Goal: Transaction & Acquisition: Book appointment/travel/reservation

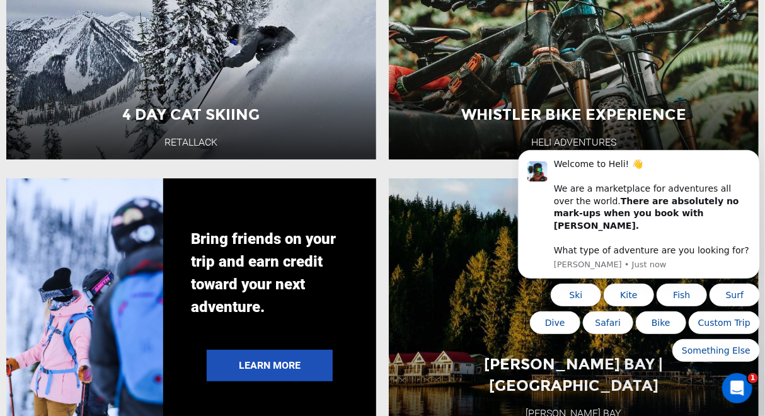
scroll to position [1953, 0]
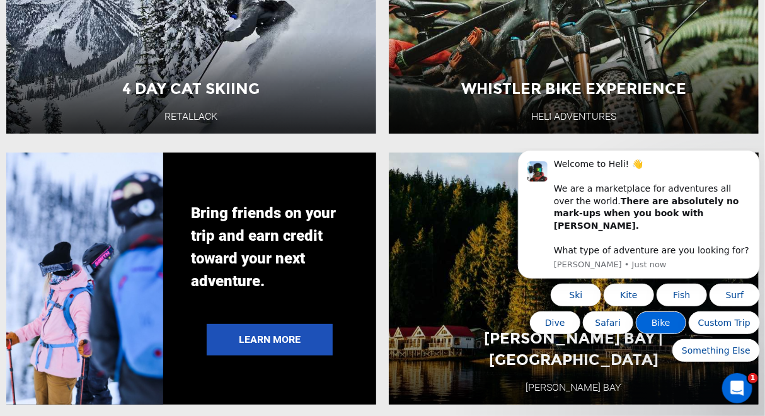
click at [663, 328] on button "Bike" at bounding box center [660, 322] width 50 height 23
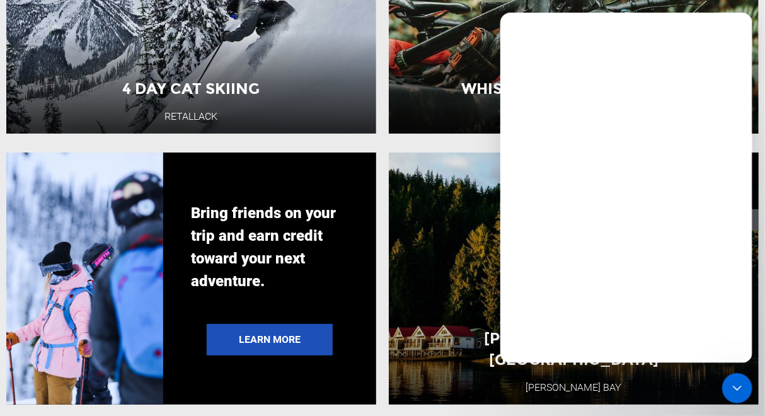
scroll to position [0, 0]
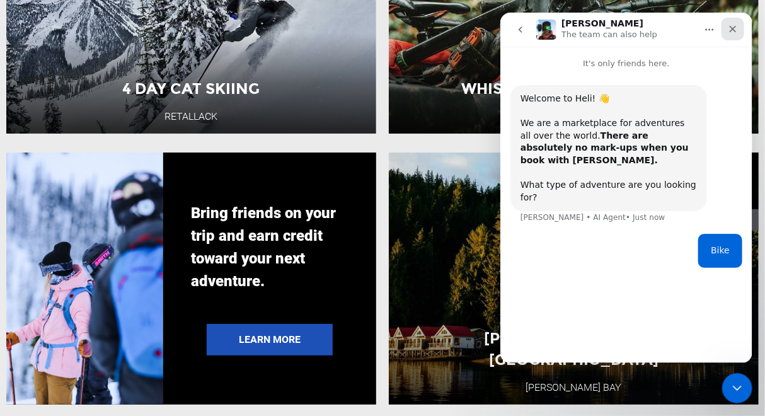
click at [734, 26] on icon "Close" at bounding box center [732, 29] width 7 height 7
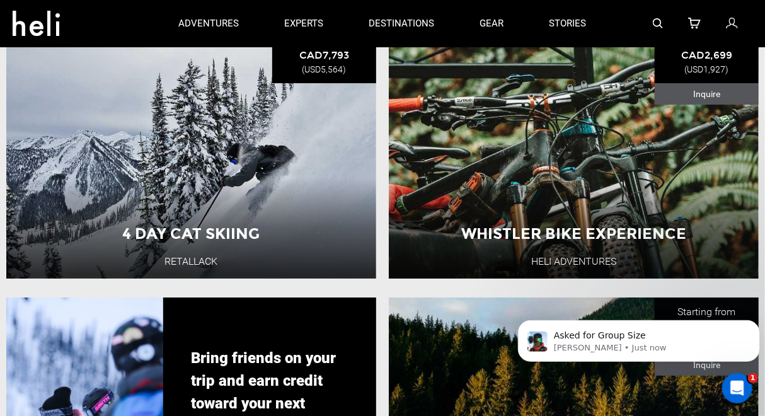
scroll to position [1764, 0]
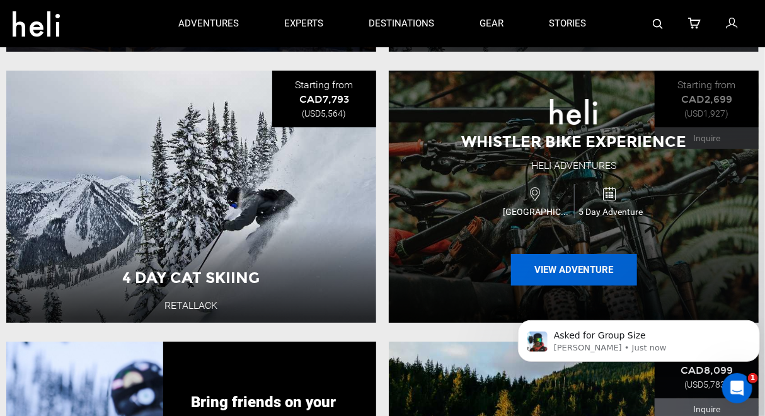
click at [593, 263] on button "View Adventure" at bounding box center [574, 270] width 126 height 32
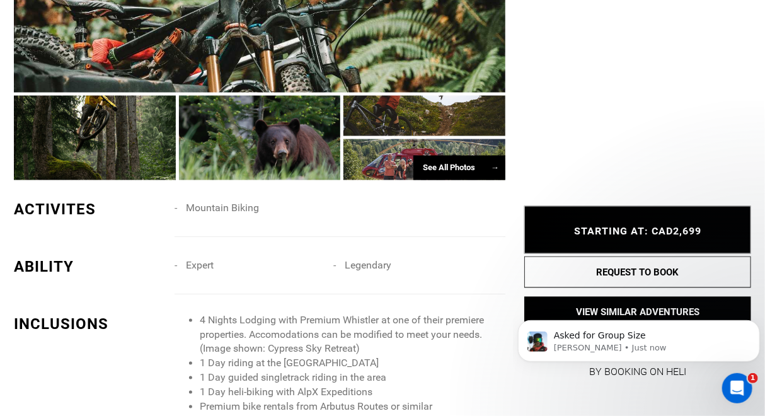
scroll to position [819, 0]
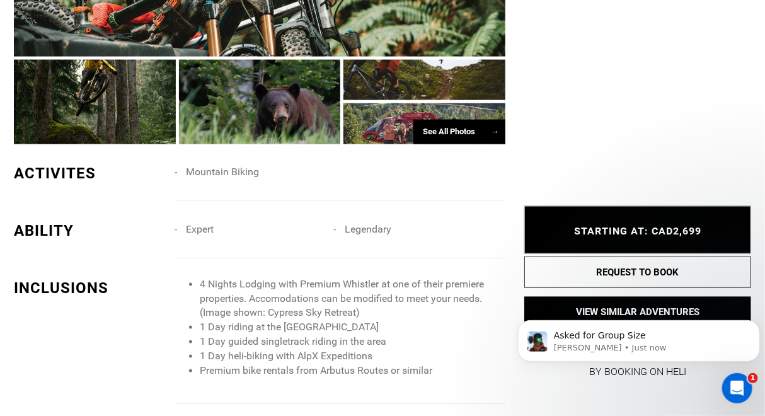
click at [431, 130] on div "See All Photos →" at bounding box center [459, 132] width 92 height 25
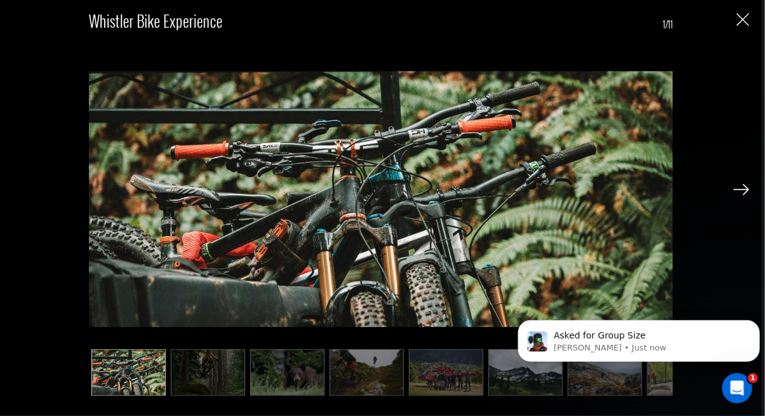
scroll to position [1134, 0]
click at [737, 186] on img at bounding box center [741, 189] width 16 height 11
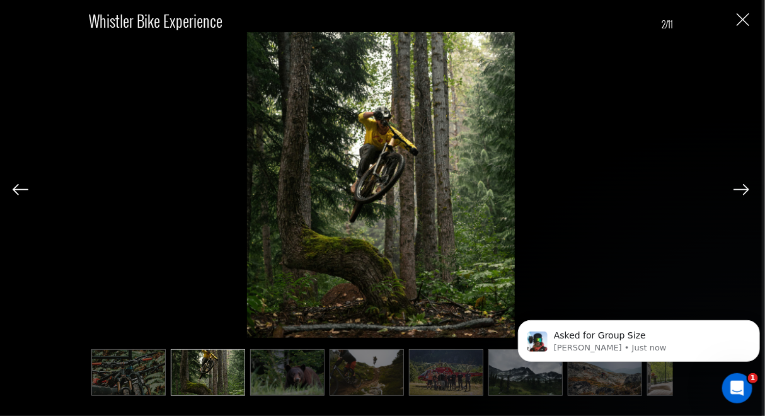
click at [737, 186] on img at bounding box center [741, 189] width 16 height 11
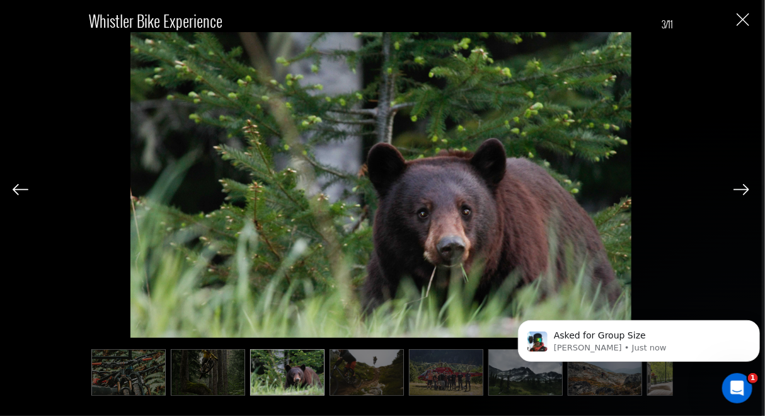
click at [737, 186] on img at bounding box center [741, 189] width 16 height 11
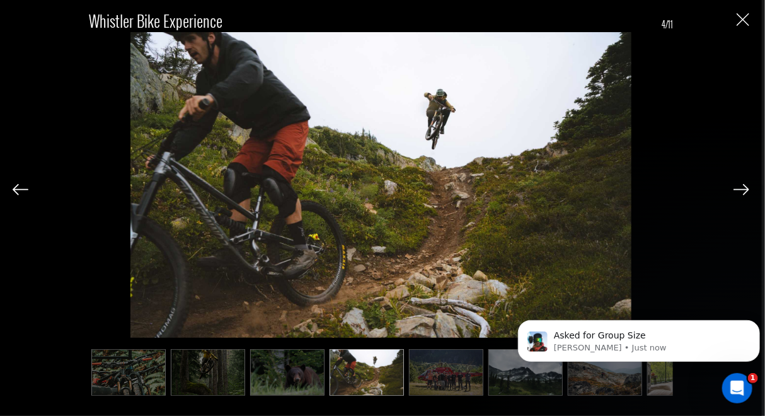
click at [737, 186] on img at bounding box center [741, 189] width 16 height 11
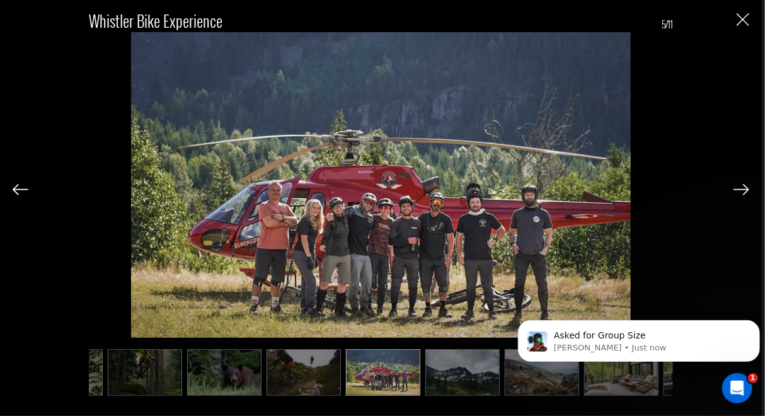
click at [737, 186] on img at bounding box center [741, 189] width 16 height 11
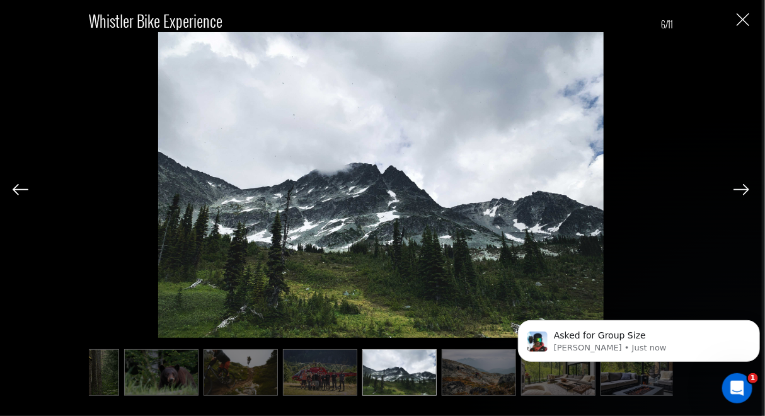
click at [737, 186] on img at bounding box center [741, 189] width 16 height 11
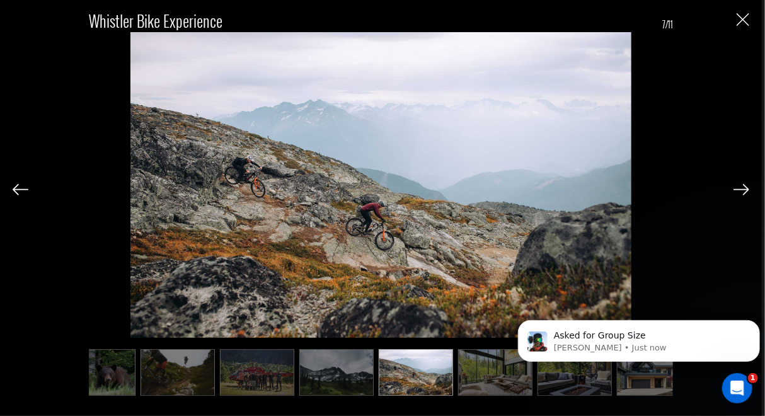
click at [737, 186] on img at bounding box center [741, 189] width 16 height 11
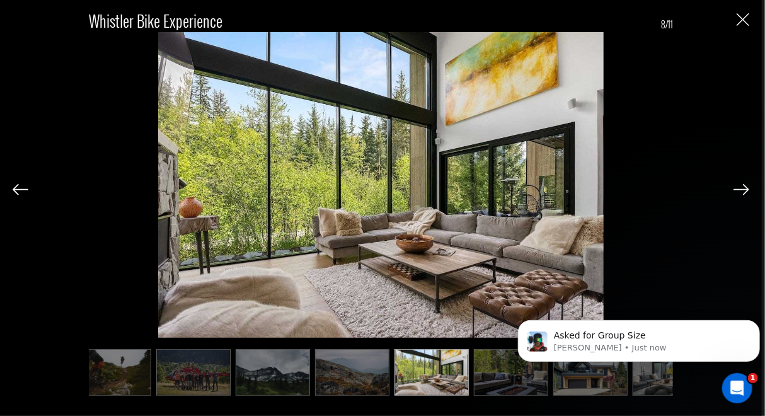
click at [737, 186] on img at bounding box center [741, 189] width 16 height 11
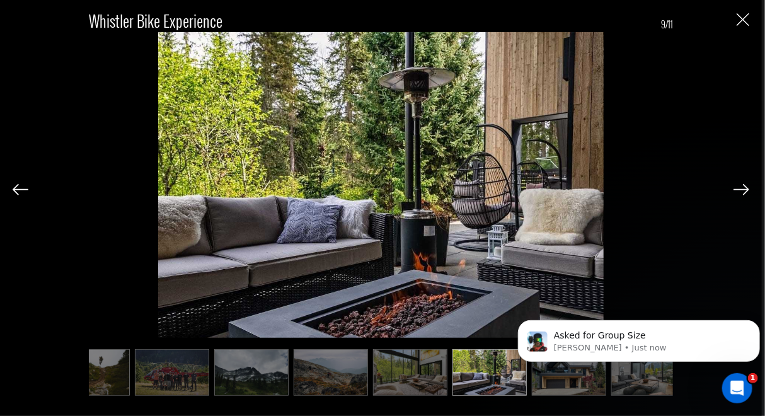
scroll to position [0, 289]
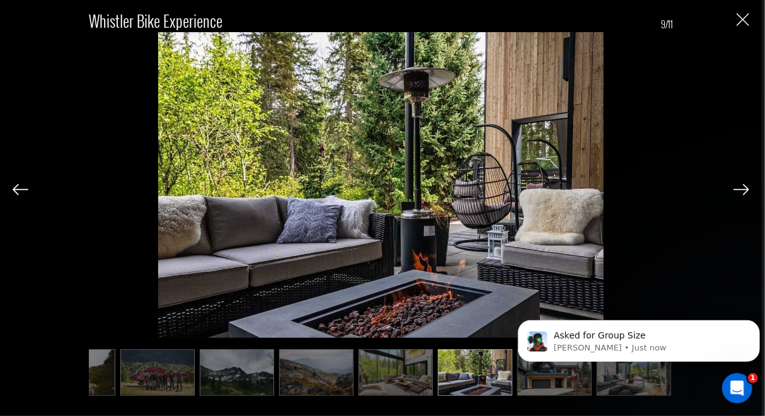
click at [737, 186] on img at bounding box center [741, 189] width 16 height 11
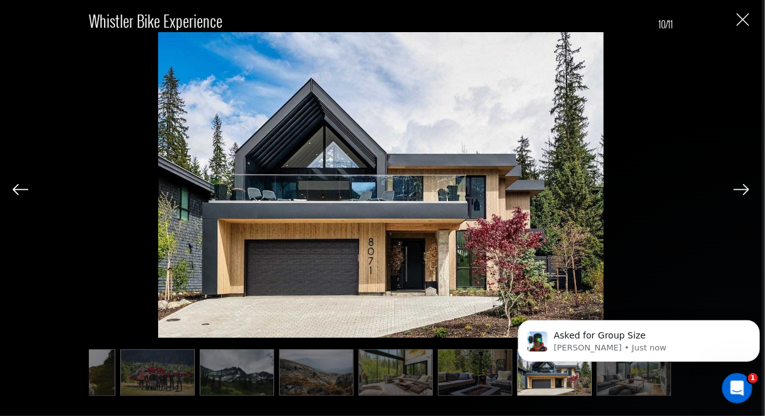
click at [737, 186] on img at bounding box center [741, 189] width 16 height 11
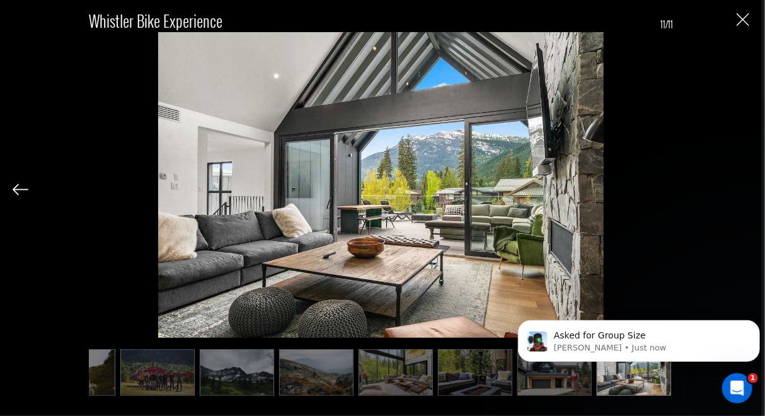
type input "Bike"
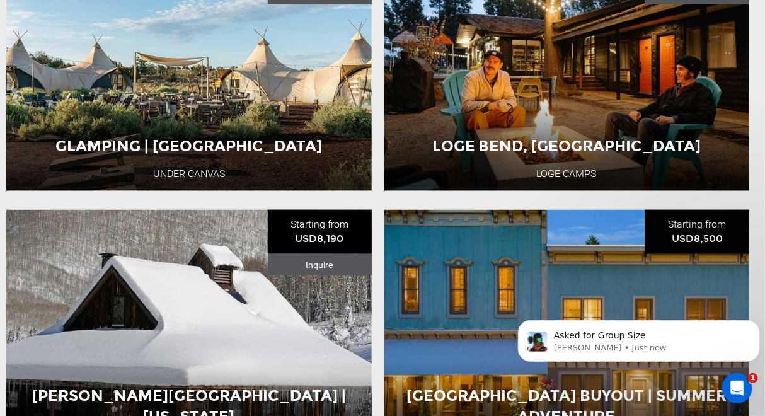
scroll to position [567, 0]
